Goal: Book appointment/travel/reservation

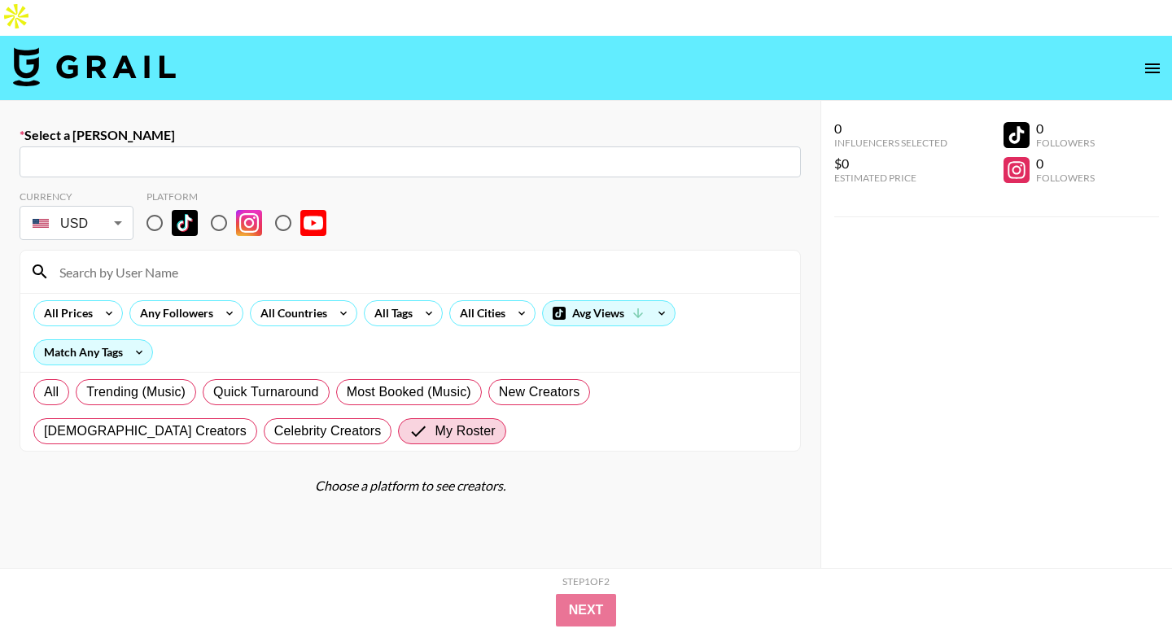
click at [348, 153] on input "text" at bounding box center [410, 162] width 762 height 19
click at [1148, 63] on icon "open drawer" at bounding box center [1152, 68] width 15 height 10
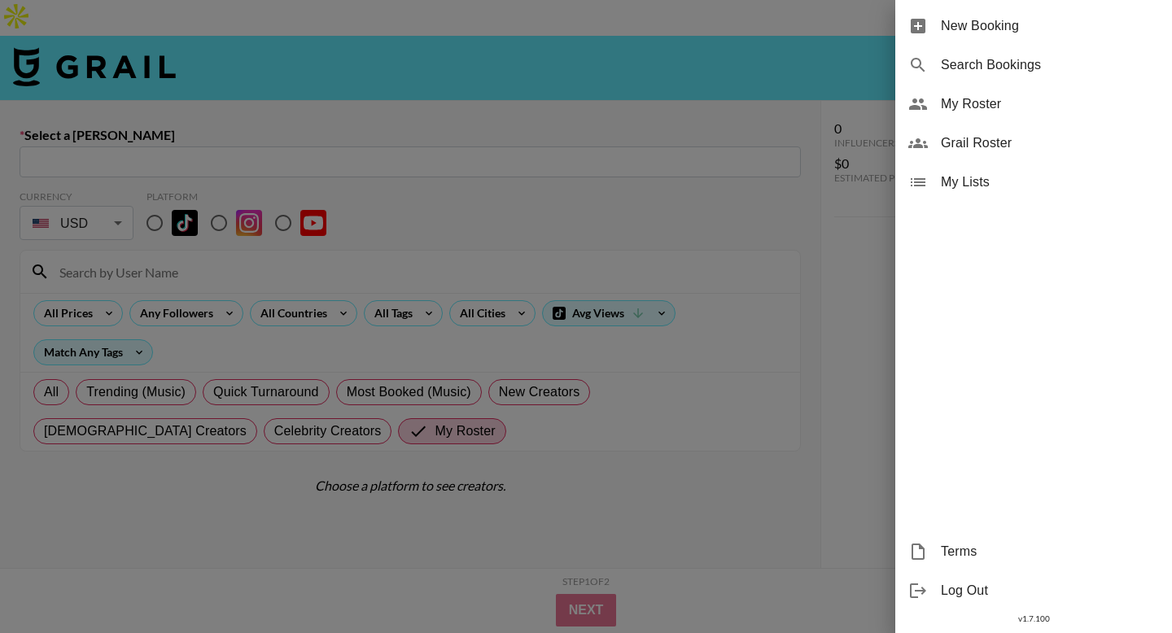
click at [289, 29] on div at bounding box center [586, 316] width 1172 height 633
click at [77, 33] on div at bounding box center [586, 316] width 1172 height 633
click at [62, 37] on div at bounding box center [586, 316] width 1172 height 633
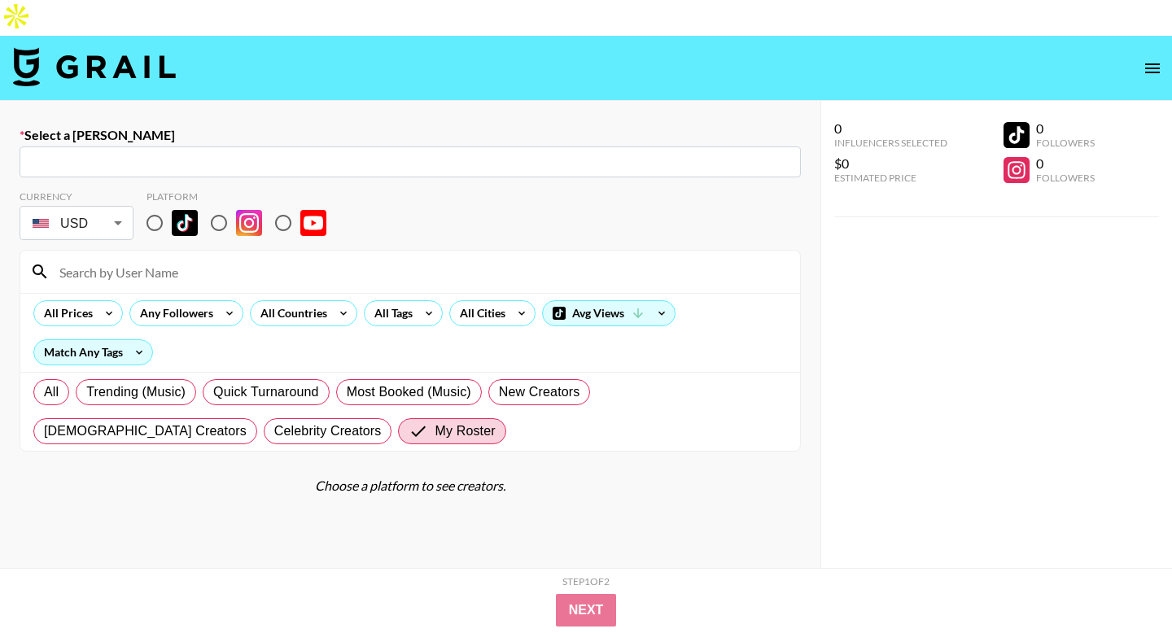
click at [98, 47] on img at bounding box center [94, 66] width 163 height 39
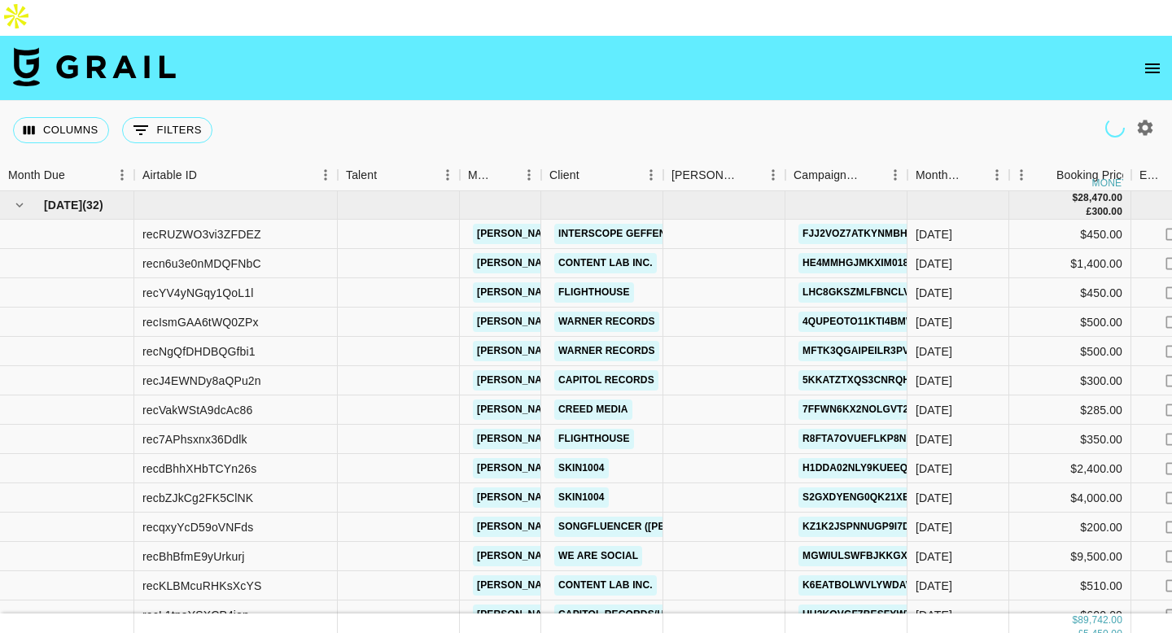
click at [1144, 118] on icon "button" at bounding box center [1145, 128] width 20 height 20
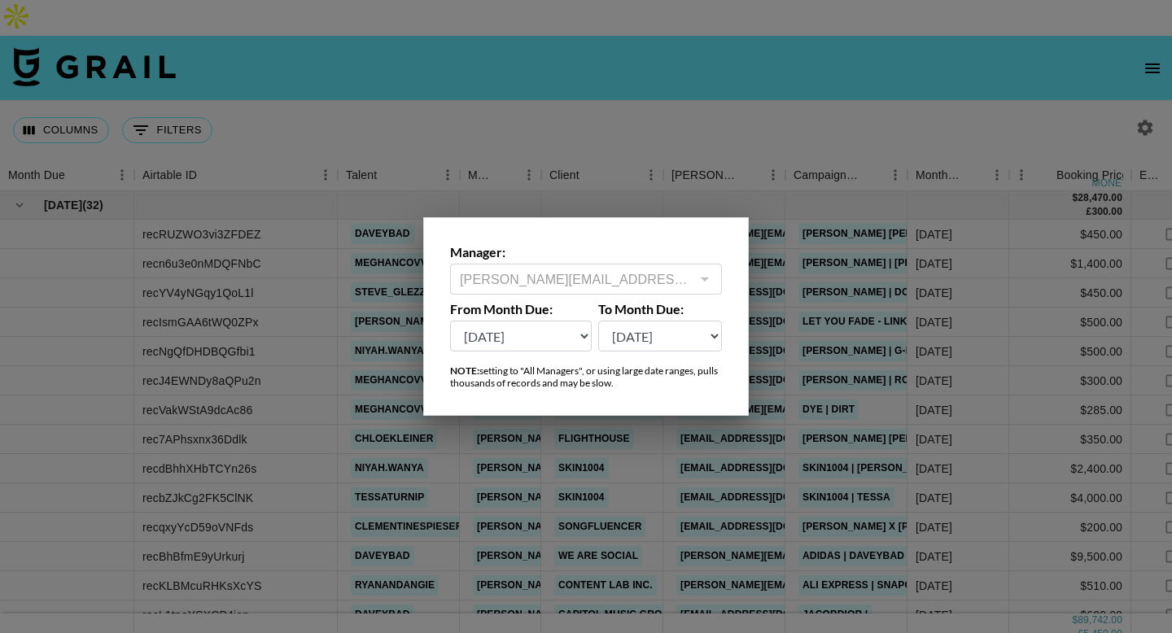
select select "[DATE]"
click at [450, 321] on select "[DATE] Aug '[DATE] Jun '[DATE] Apr '[DATE] Feb '[DATE] Dec '[DATE] Oct '[DATE] …" at bounding box center [521, 336] width 142 height 31
click at [552, 246] on label "Manager:" at bounding box center [586, 252] width 272 height 16
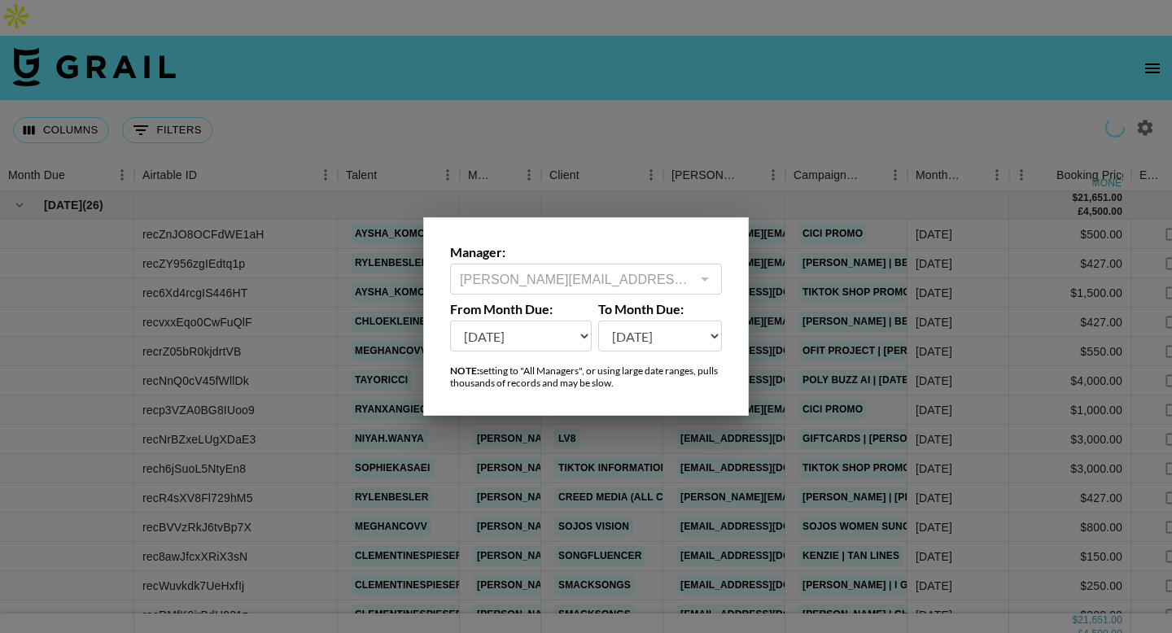
click at [535, 61] on div at bounding box center [586, 316] width 1172 height 633
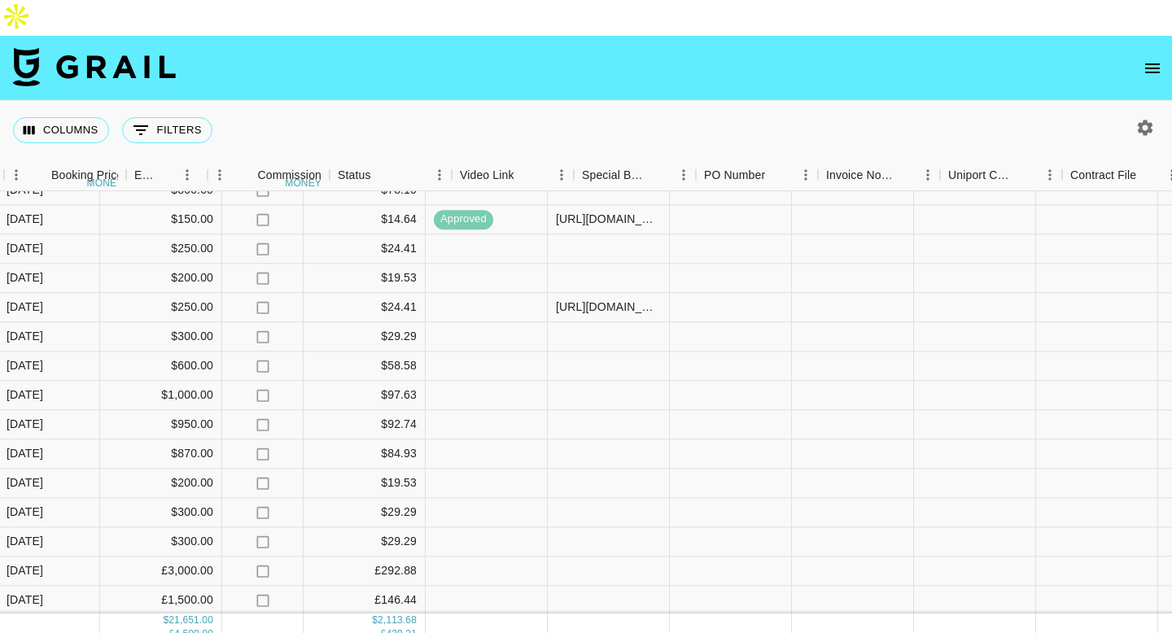
scroll to position [337, 1005]
